Goal: Task Accomplishment & Management: Manage account settings

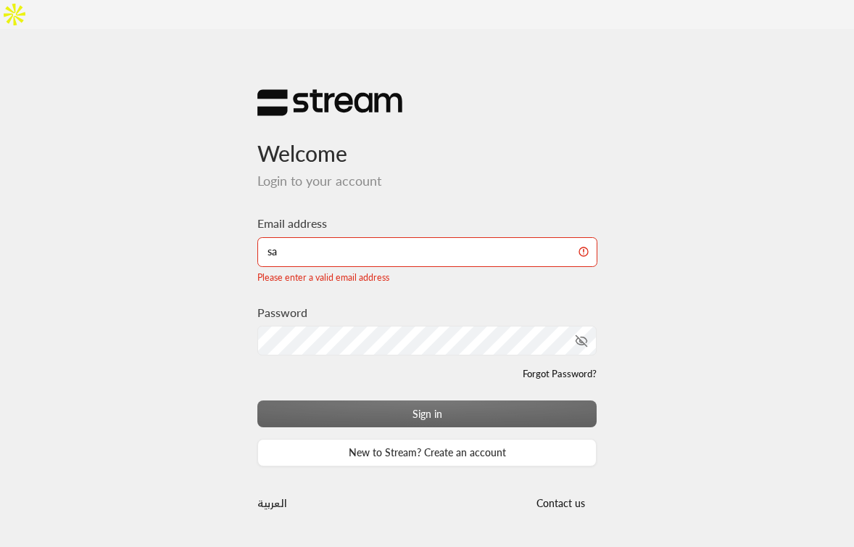
type input "[EMAIL_ADDRESS][DOMAIN_NAME]"
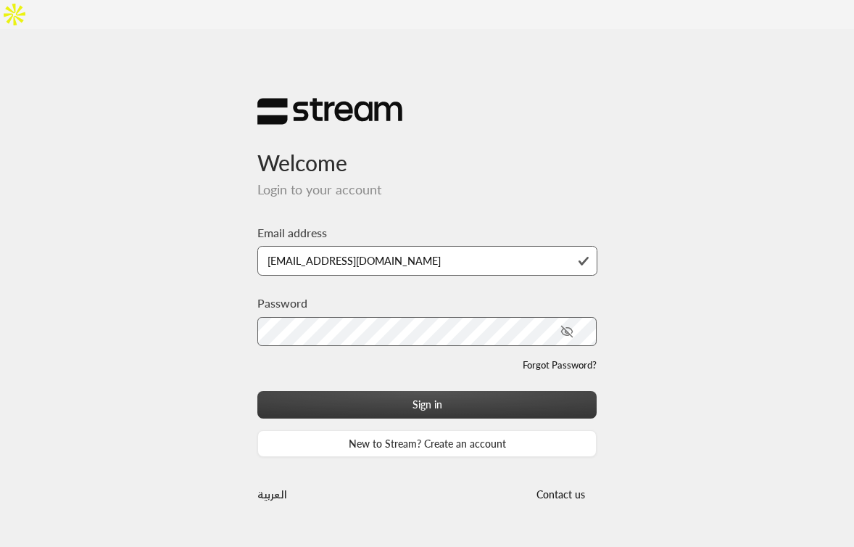
click at [356, 391] on button "Sign in" at bounding box center [426, 404] width 339 height 27
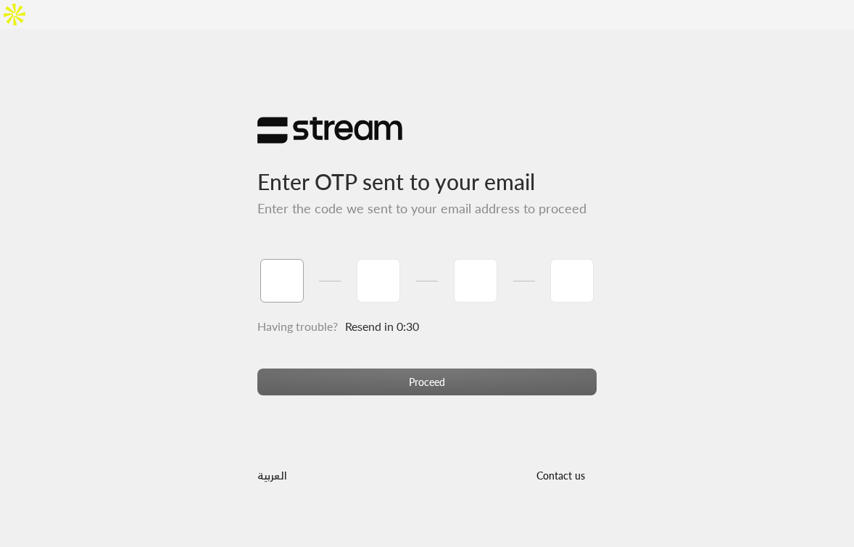
paste input "3"
type input "3"
type input "9"
type input "3"
type input "8"
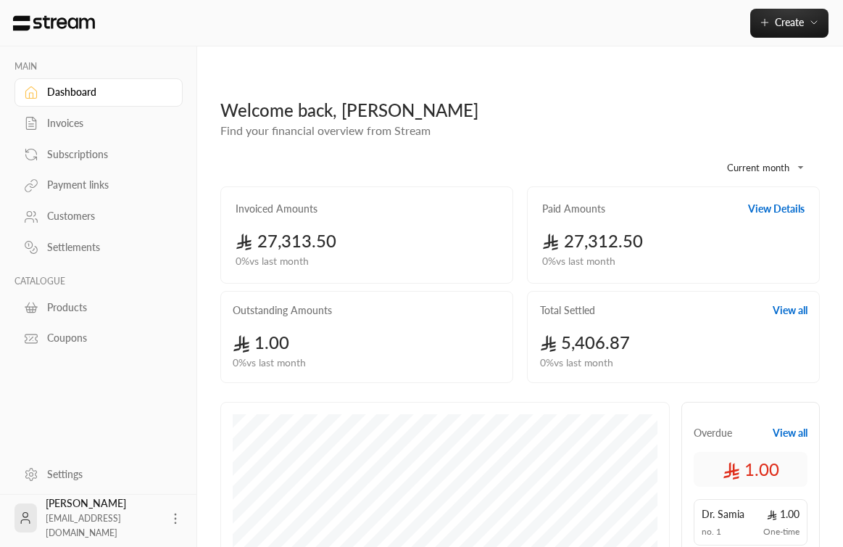
click at [68, 223] on div "Customers" at bounding box center [105, 216] width 117 height 14
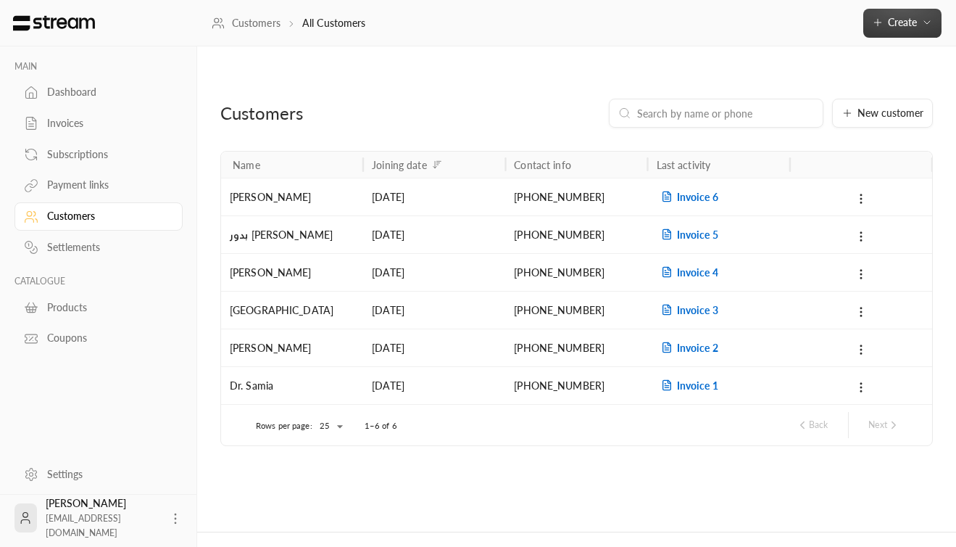
click at [853, 25] on icon "button" at bounding box center [927, 23] width 12 height 12
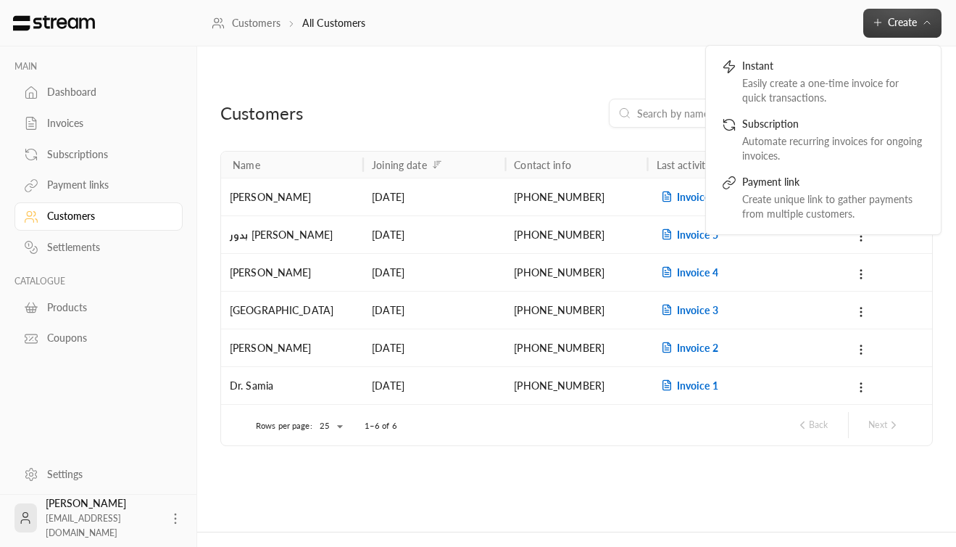
click at [493, 99] on div "New customer" at bounding box center [697, 113] width 470 height 29
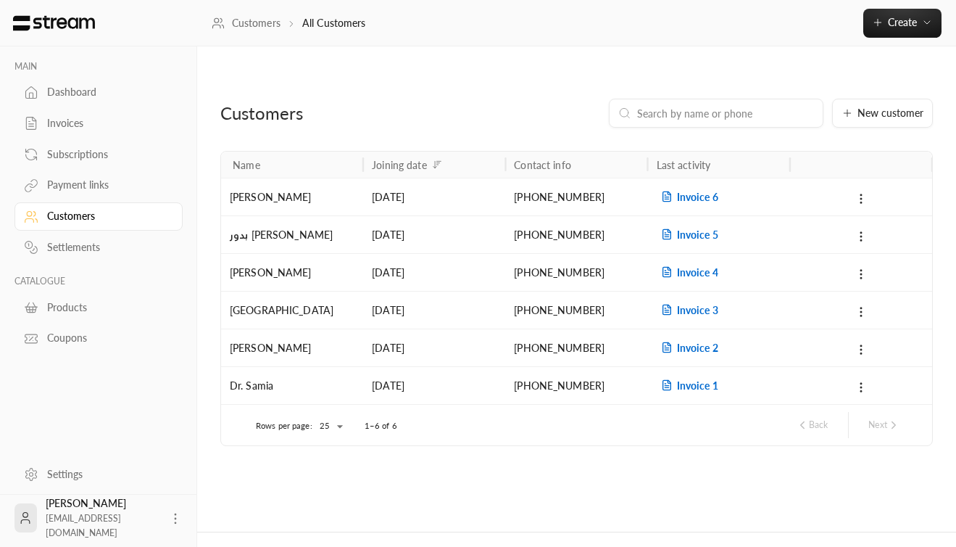
click at [472, 99] on div "New customer" at bounding box center [697, 113] width 470 height 29
click at [812, 109] on div "Customers New customer" at bounding box center [576, 125] width 727 height 52
click at [95, 101] on link "Dashboard" at bounding box center [98, 92] width 168 height 28
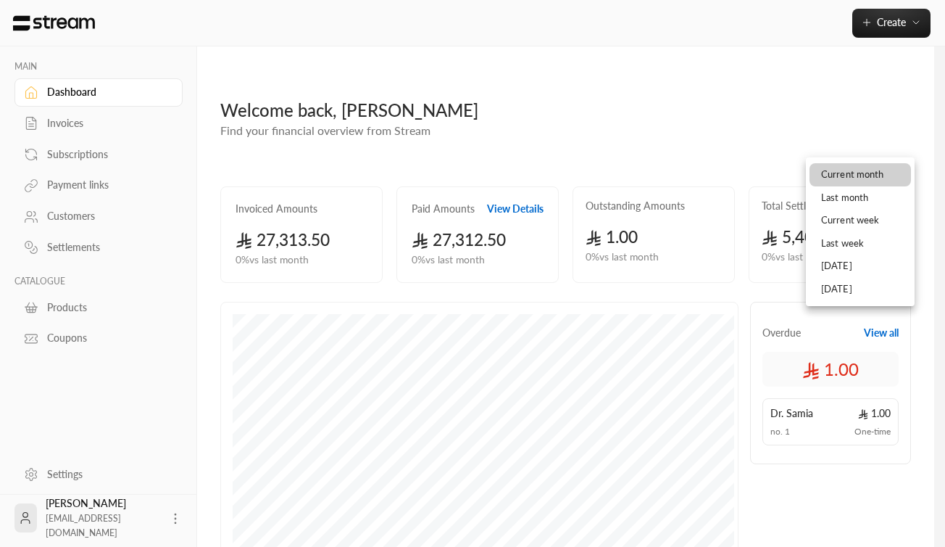
click at [853, 138] on body "**********" at bounding box center [472, 273] width 945 height 547
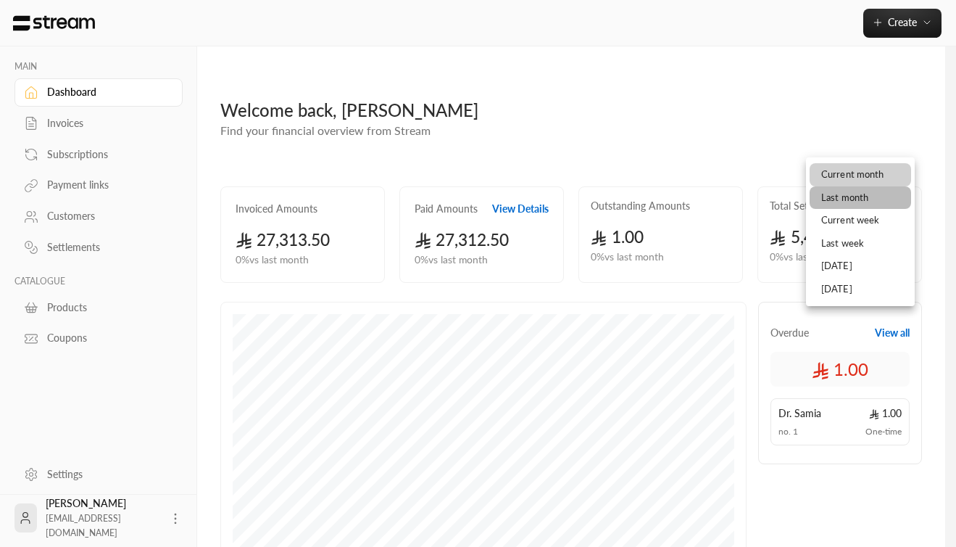
click at [853, 199] on li "Last month" at bounding box center [860, 197] width 101 height 23
type input "**********"
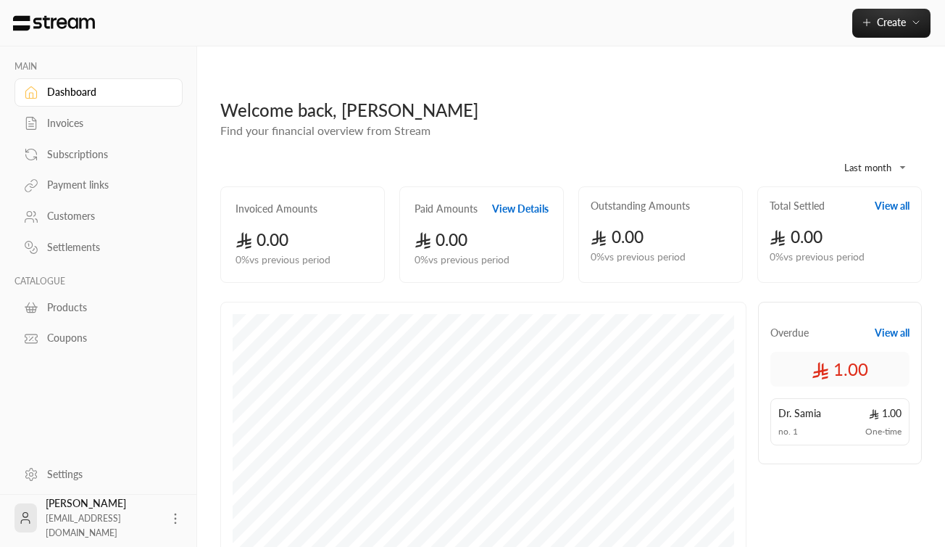
click at [97, 252] on div "Settlements" at bounding box center [105, 247] width 117 height 14
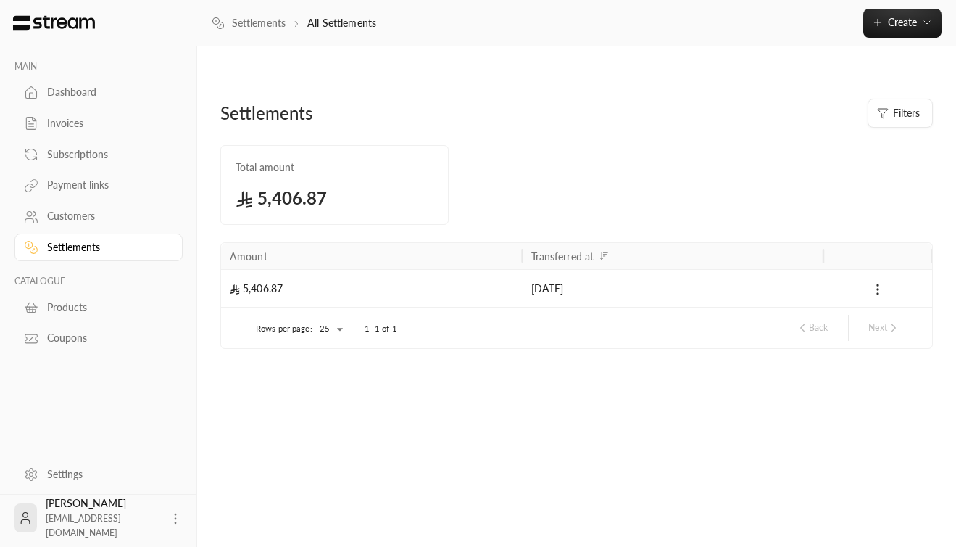
click at [106, 218] on div "Customers" at bounding box center [105, 216] width 117 height 14
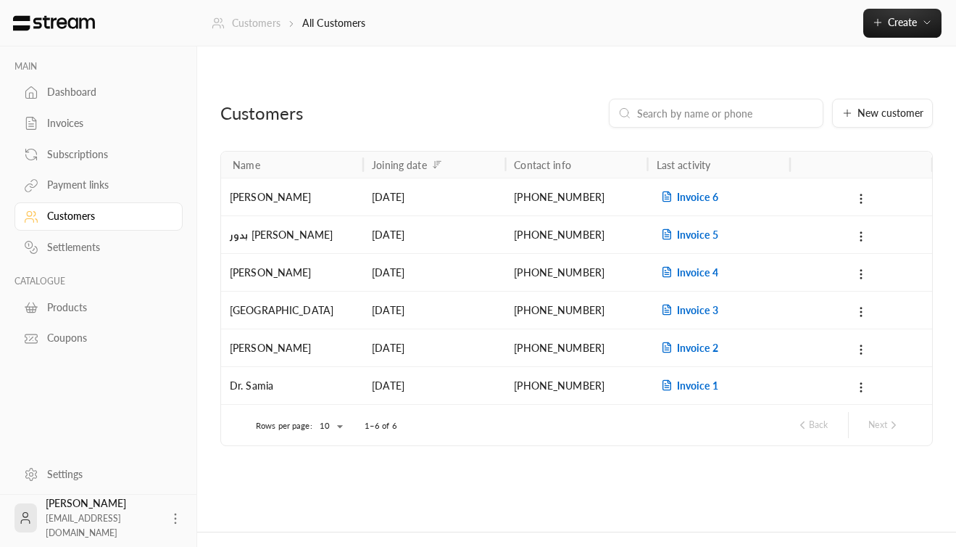
click at [245, 29] on link "Customers" at bounding box center [246, 23] width 69 height 14
click at [259, 22] on link "Customers" at bounding box center [246, 23] width 69 height 14
click at [82, 472] on div "Settings" at bounding box center [105, 474] width 117 height 14
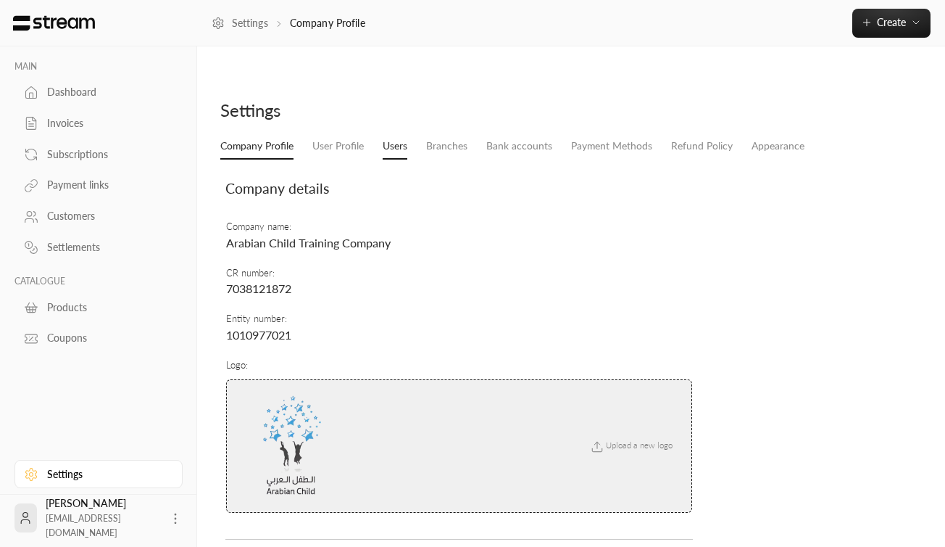
click at [405, 133] on link "Users" at bounding box center [395, 146] width 25 height 26
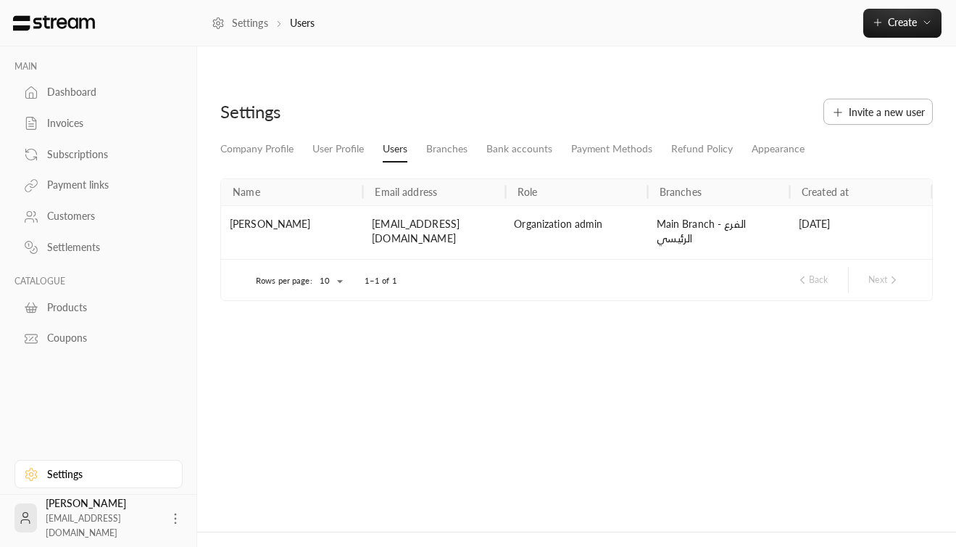
click at [853, 104] on span "Invite a new user" at bounding box center [887, 111] width 76 height 15
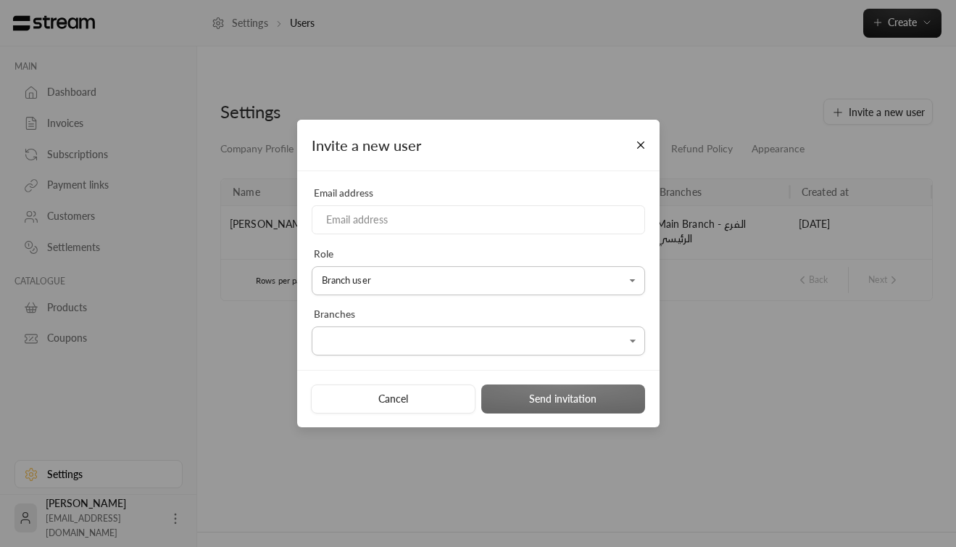
click at [452, 284] on body "MAIN Dashboard Invoices Subscriptions Payment links Customers Settlements CATAL…" at bounding box center [478, 273] width 956 height 547
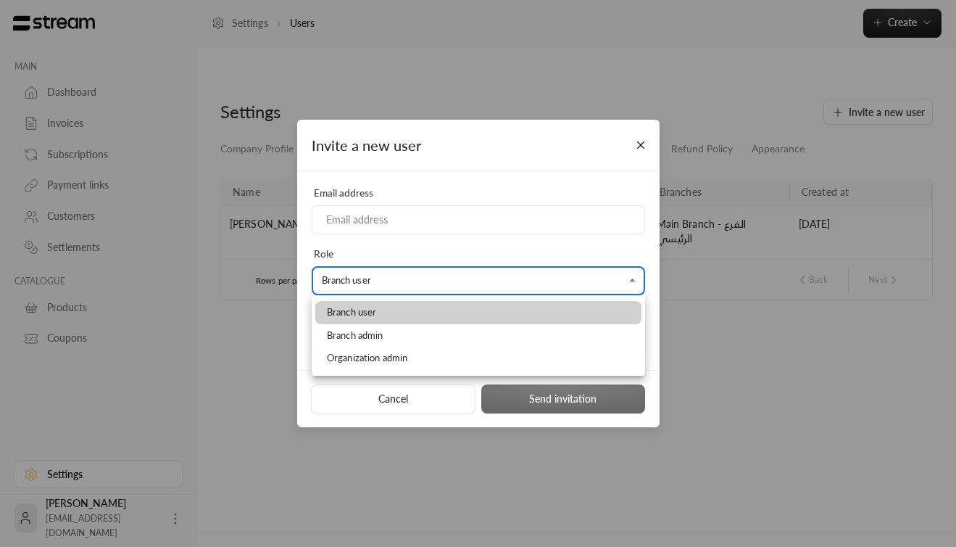
click at [419, 356] on li "Organization admin" at bounding box center [478, 357] width 326 height 23
type input "**********"
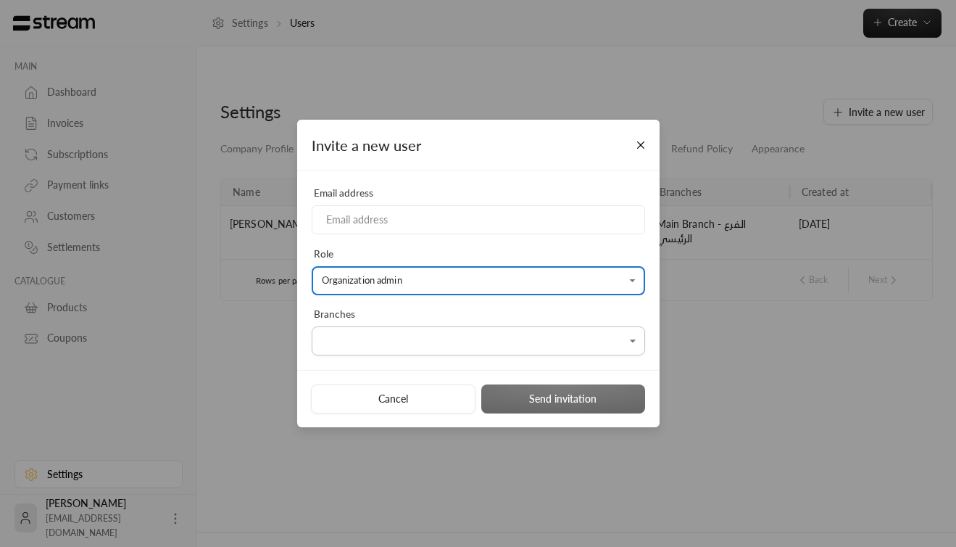
click at [424, 339] on body "MAIN Dashboard Invoices Subscriptions Payment links Customers Settlements CATAL…" at bounding box center [478, 273] width 956 height 547
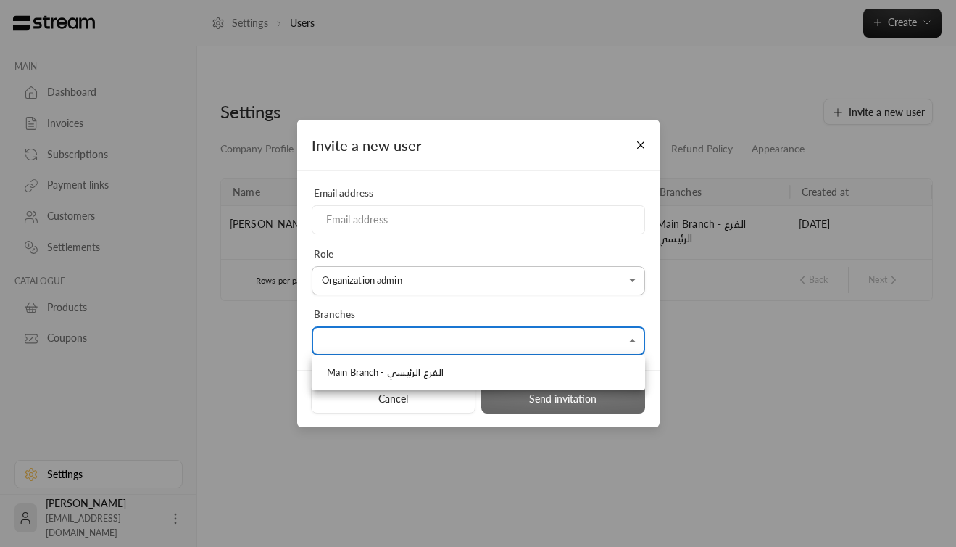
click at [407, 371] on span "Main Branch - الفرع الرئيسي" at bounding box center [385, 372] width 117 height 14
type input "**********"
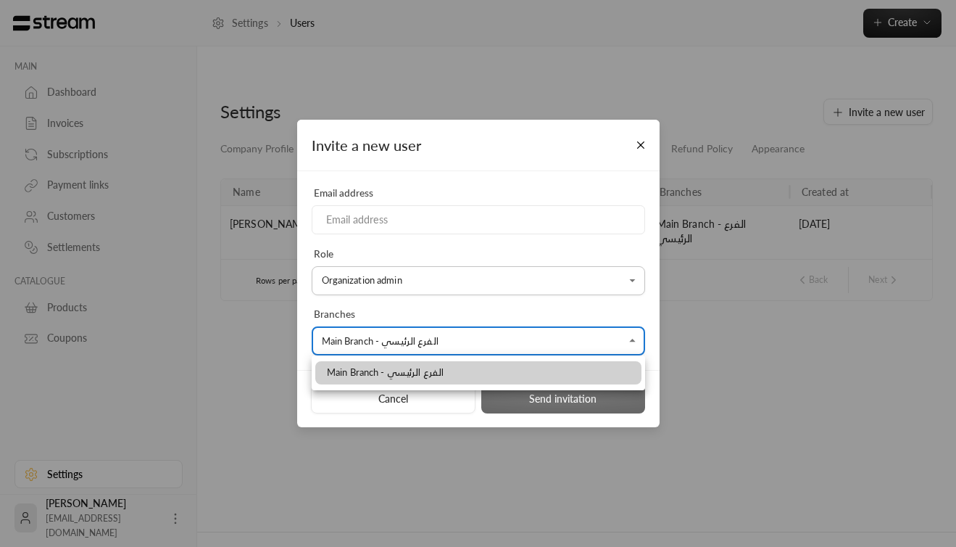
click at [437, 220] on div at bounding box center [478, 273] width 956 height 547
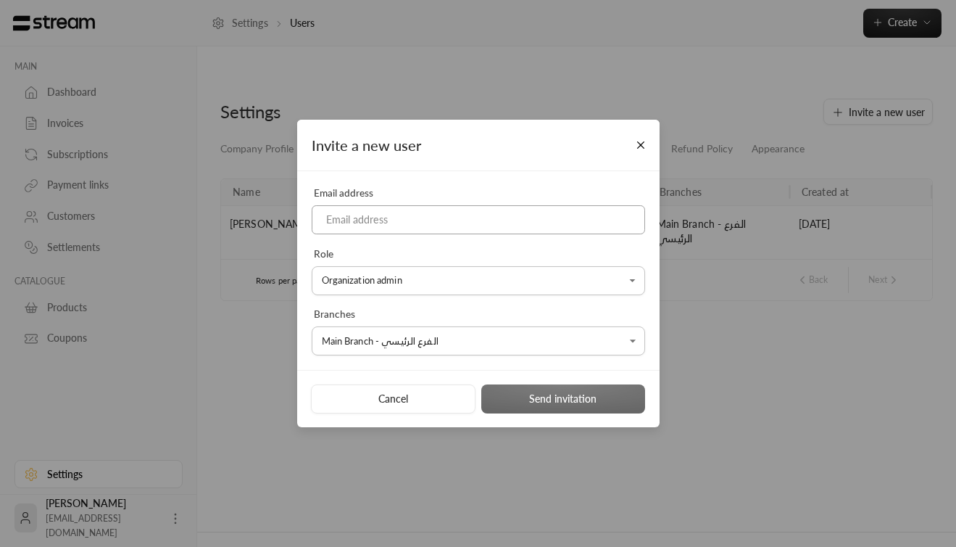
click at [435, 219] on input at bounding box center [478, 220] width 333 height 30
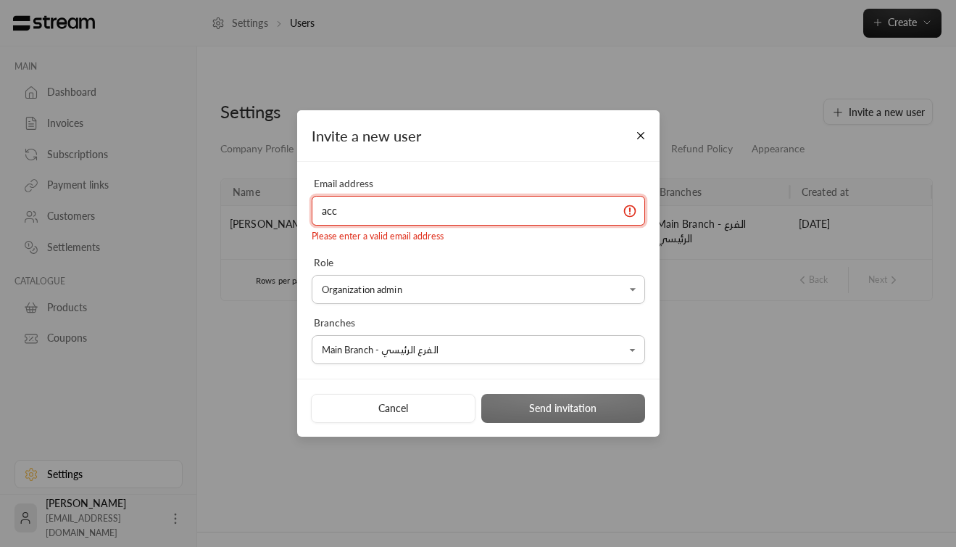
type input "[EMAIL_ADDRESS][DOMAIN_NAME]"
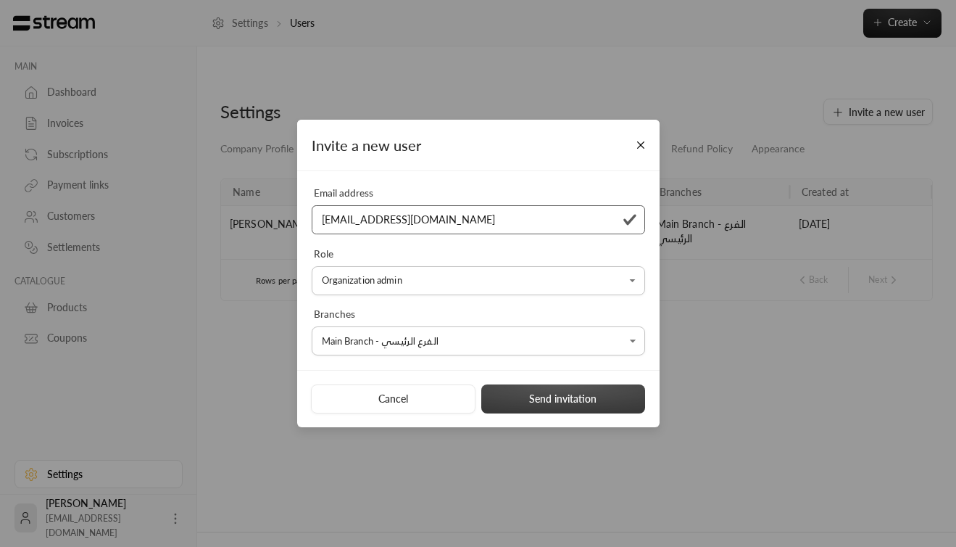
click at [605, 397] on button "Send invitation" at bounding box center [563, 398] width 165 height 29
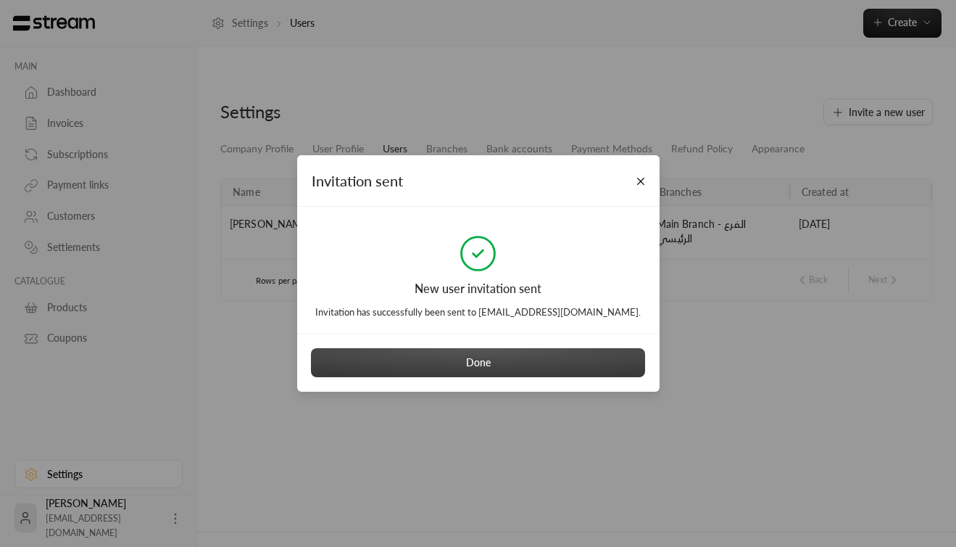
click at [517, 364] on button "Done" at bounding box center [478, 362] width 335 height 29
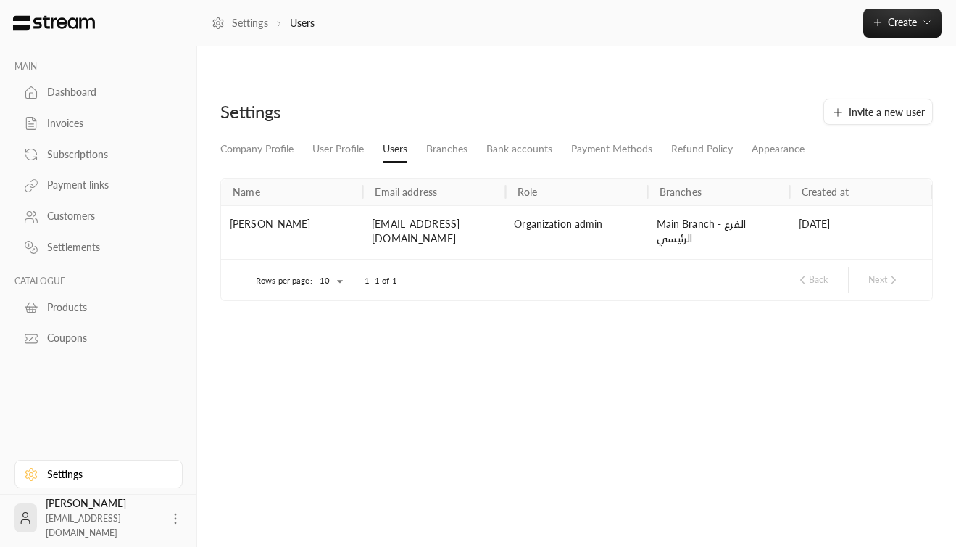
click at [382, 75] on div "Settings Invite a new user Company Profile User Profile Users Branches Bank acc…" at bounding box center [576, 302] width 759 height 455
click at [446, 136] on link "Branches" at bounding box center [446, 149] width 41 height 26
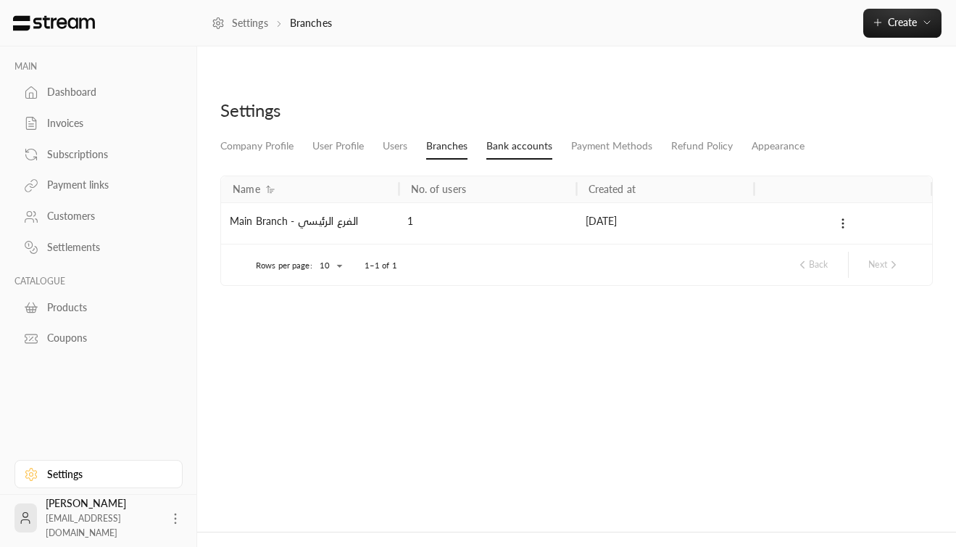
click at [523, 133] on link "Bank accounts" at bounding box center [519, 146] width 66 height 26
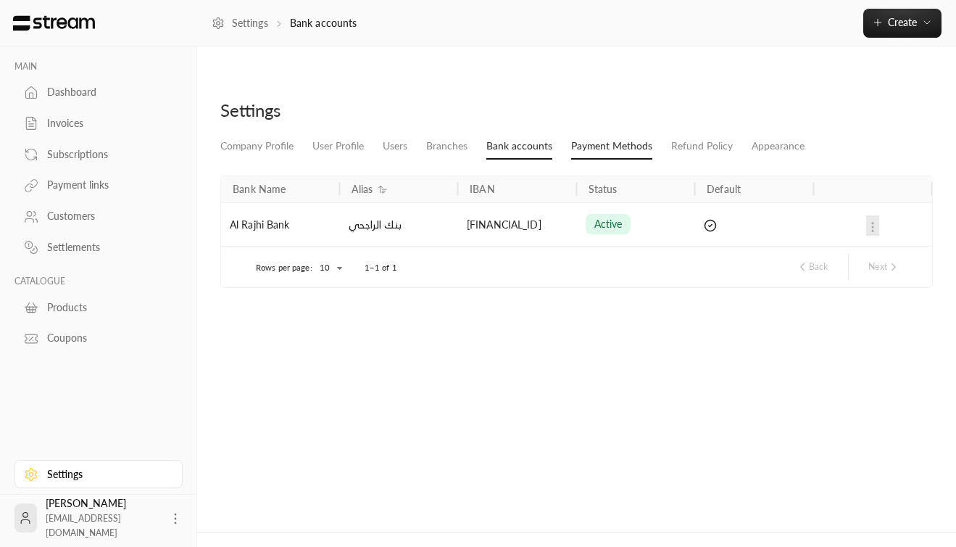
click at [608, 133] on link "Payment Methods" at bounding box center [611, 146] width 81 height 26
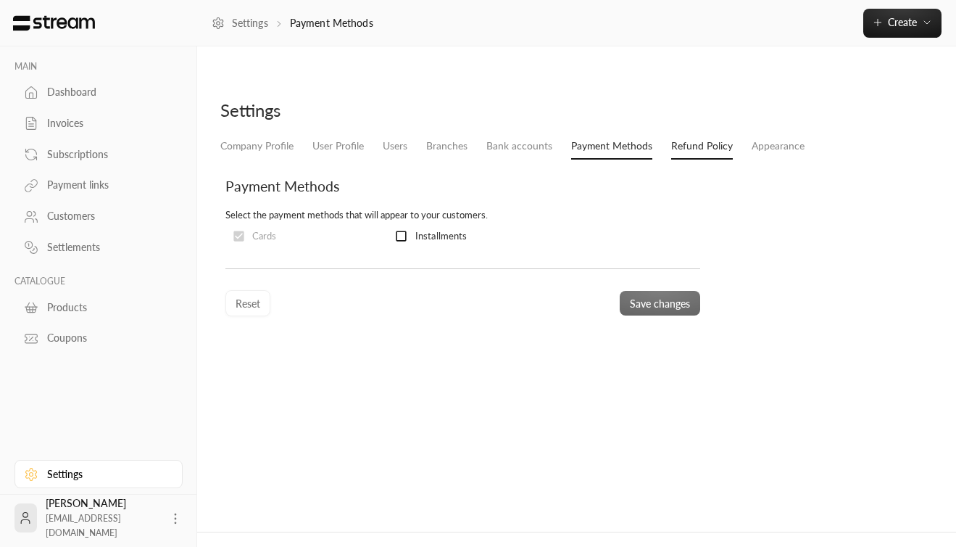
click at [706, 133] on link "Refund Policy" at bounding box center [702, 146] width 62 height 26
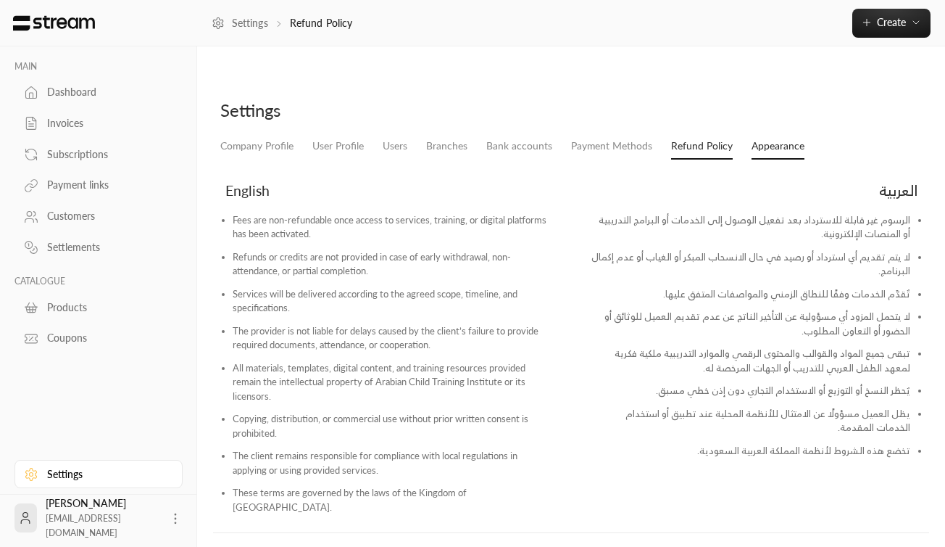
click at [777, 133] on link "Appearance" at bounding box center [778, 146] width 53 height 26
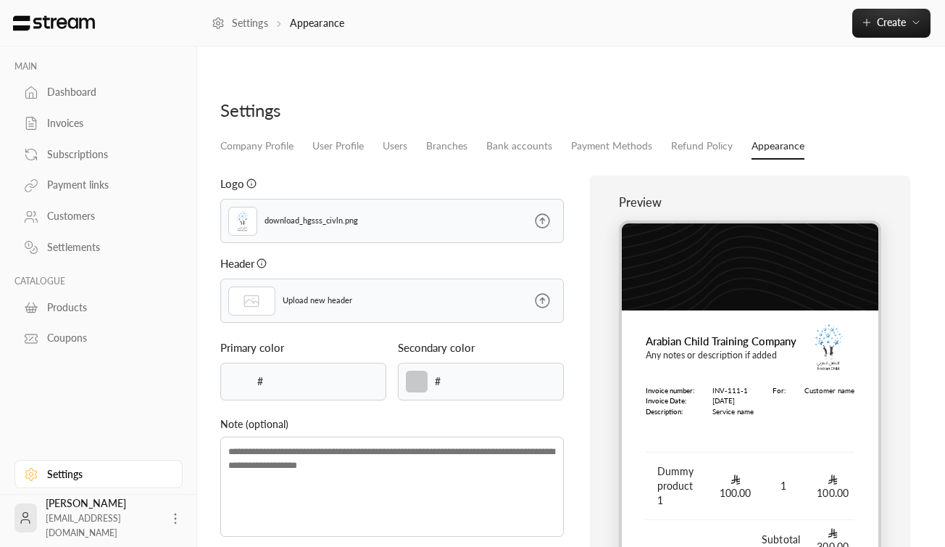
type input "******"
type textarea "**********"
